Goal: Ask a question

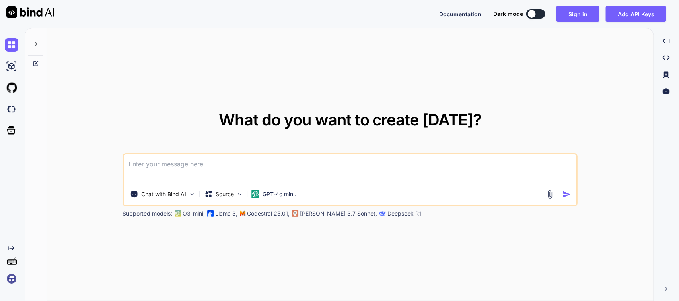
click at [172, 162] on textarea at bounding box center [350, 169] width 452 height 29
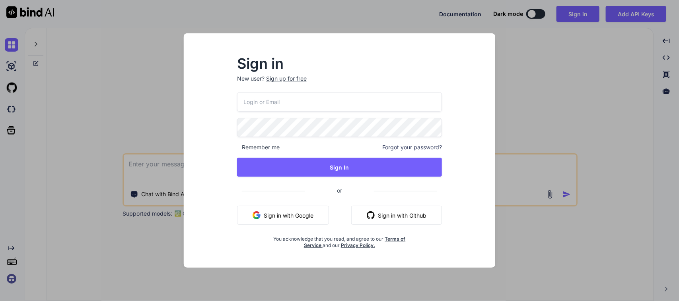
click at [282, 212] on button "Sign in with Google" at bounding box center [283, 215] width 92 height 19
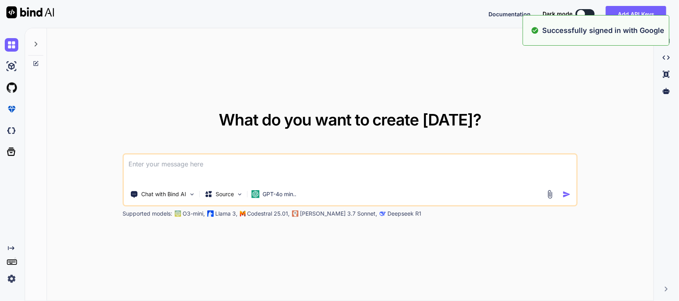
click at [209, 166] on textarea at bounding box center [350, 169] width 452 height 29
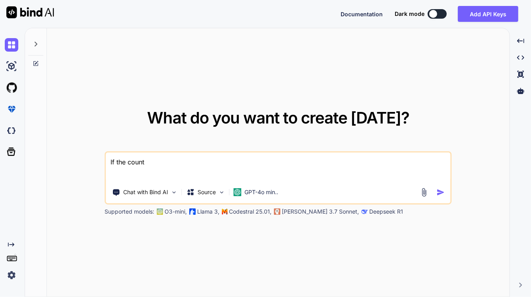
drag, startPoint x: 163, startPoint y: 171, endPoint x: 165, endPoint y: 166, distance: 5.2
click at [164, 171] on textarea "If the count" at bounding box center [278, 167] width 345 height 29
paste textarea "Text("Qty :", style: GoogleFonts.mPlusRounded1c( fontSize: Theme.of(context) .t…"
type textarea "If the count quantity is empty the I want to hide the "Qty:" text in my flutter…"
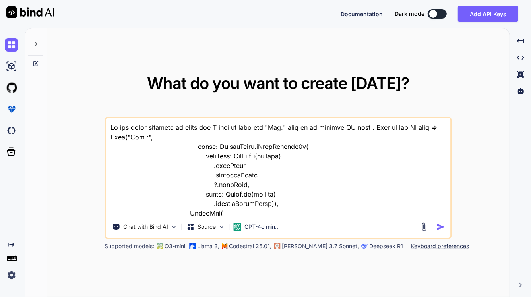
scroll to position [96, 0]
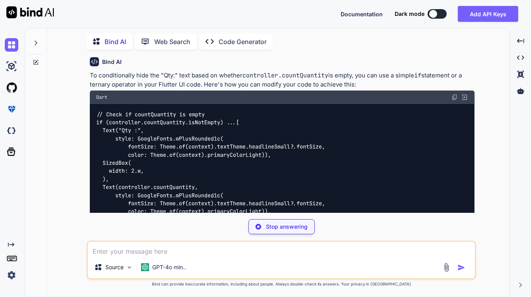
scroll to position [36, 0]
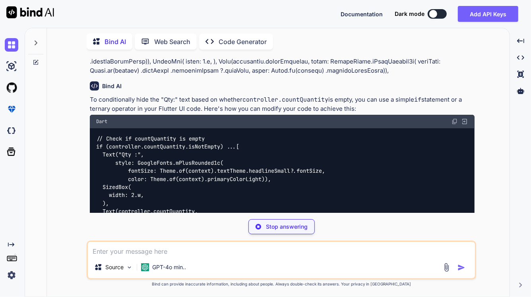
click at [454, 120] on img at bounding box center [455, 122] width 6 height 6
